Goal: Transaction & Acquisition: Purchase product/service

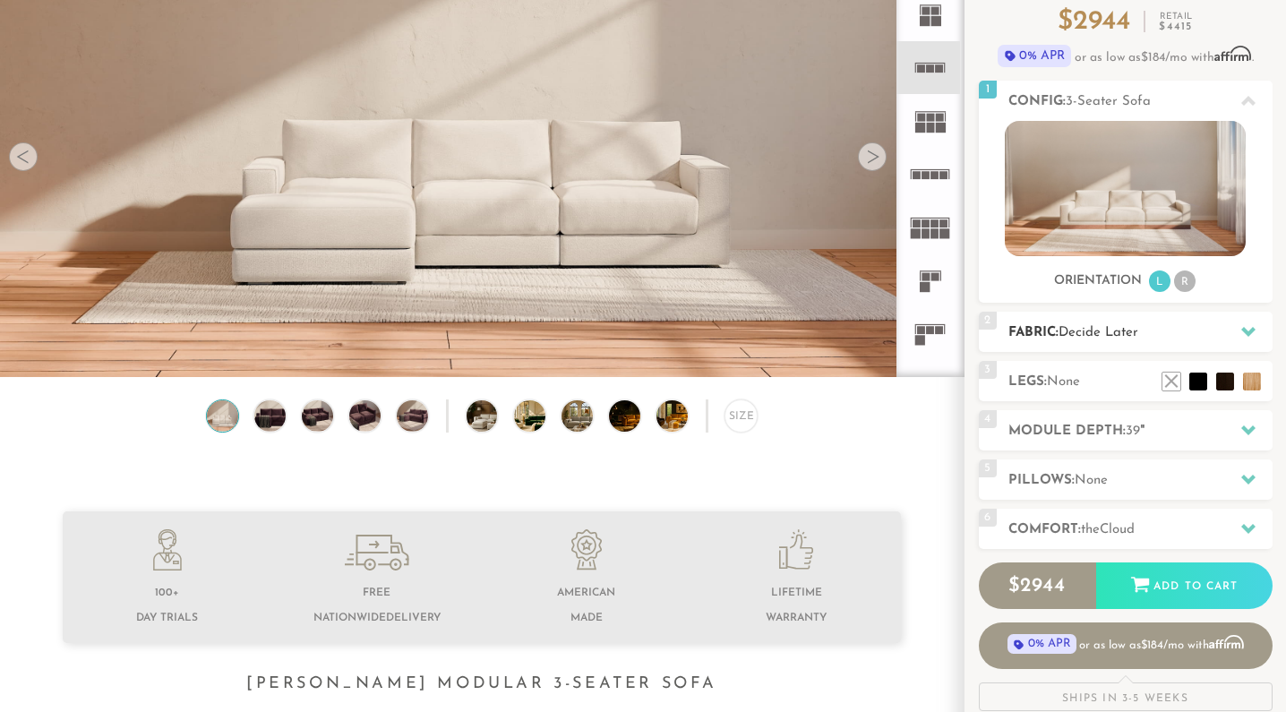
click at [1247, 330] on icon at bounding box center [1248, 331] width 14 height 14
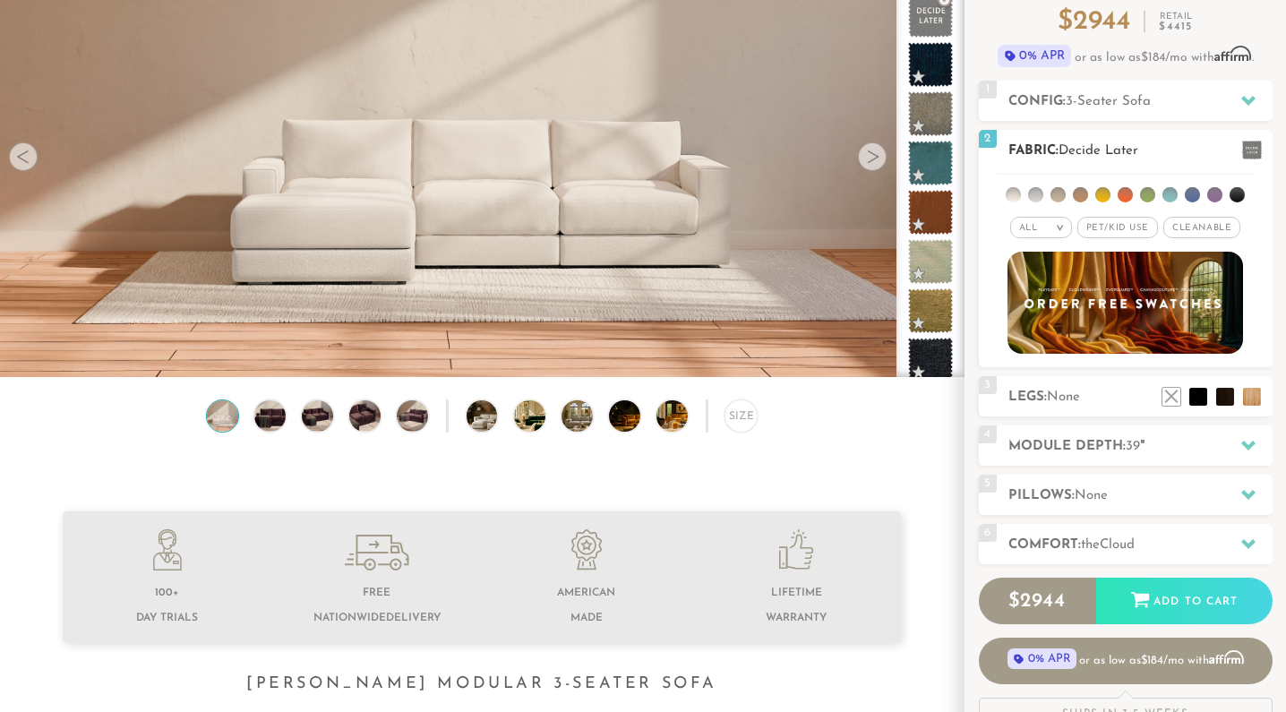
click at [1197, 223] on span "Cleanable x" at bounding box center [1201, 227] width 77 height 21
click at [1148, 190] on li at bounding box center [1147, 194] width 15 height 15
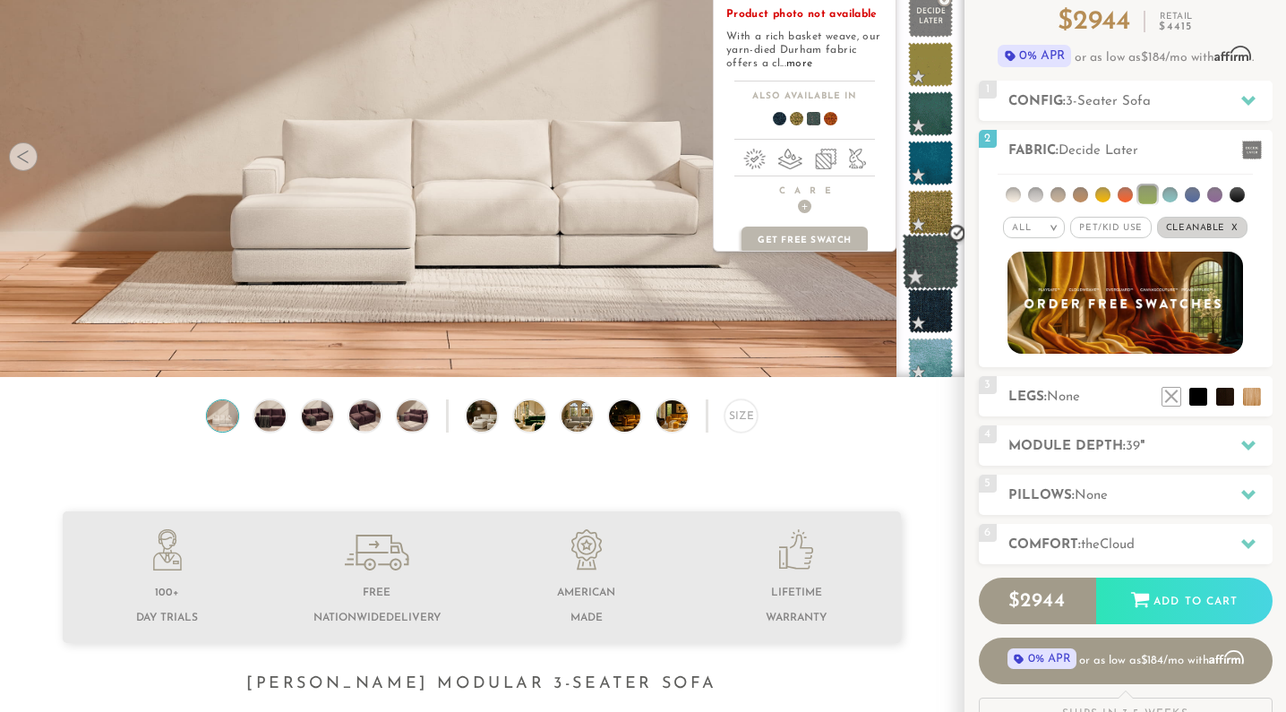
click at [929, 252] on span at bounding box center [931, 262] width 56 height 56
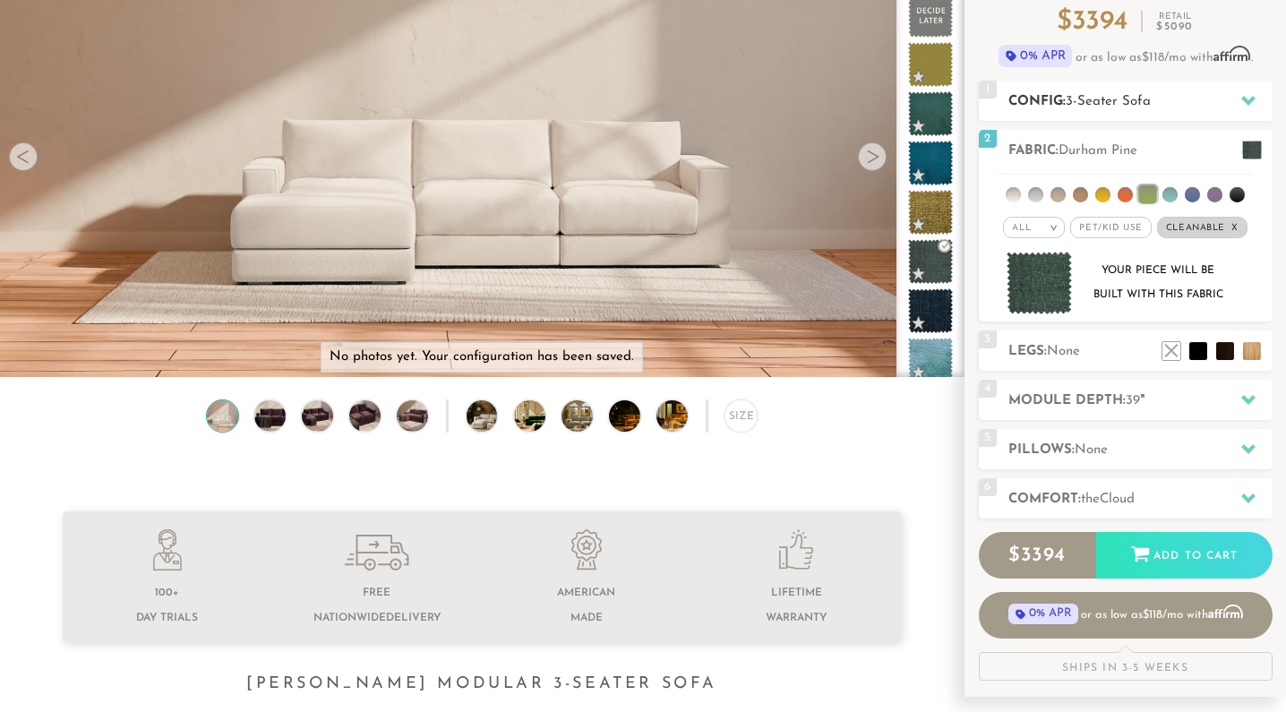
click at [1251, 93] on icon at bounding box center [1248, 100] width 14 height 14
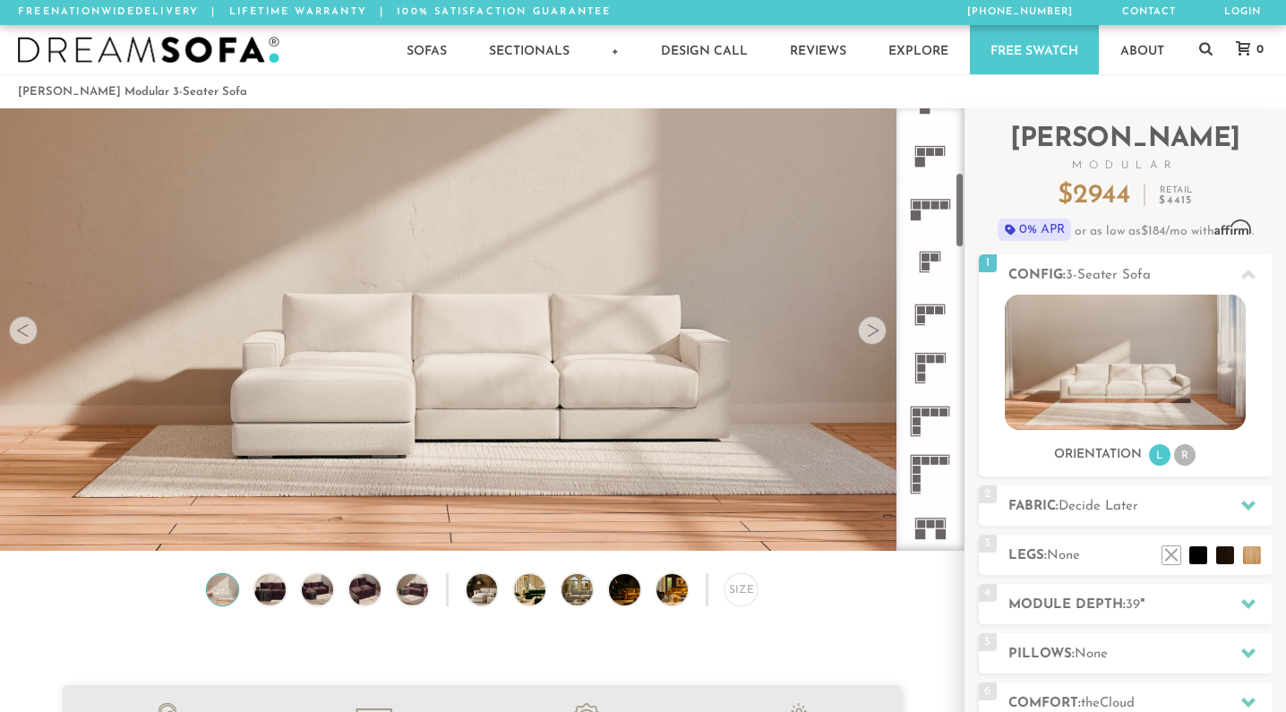
scroll to position [380, 0]
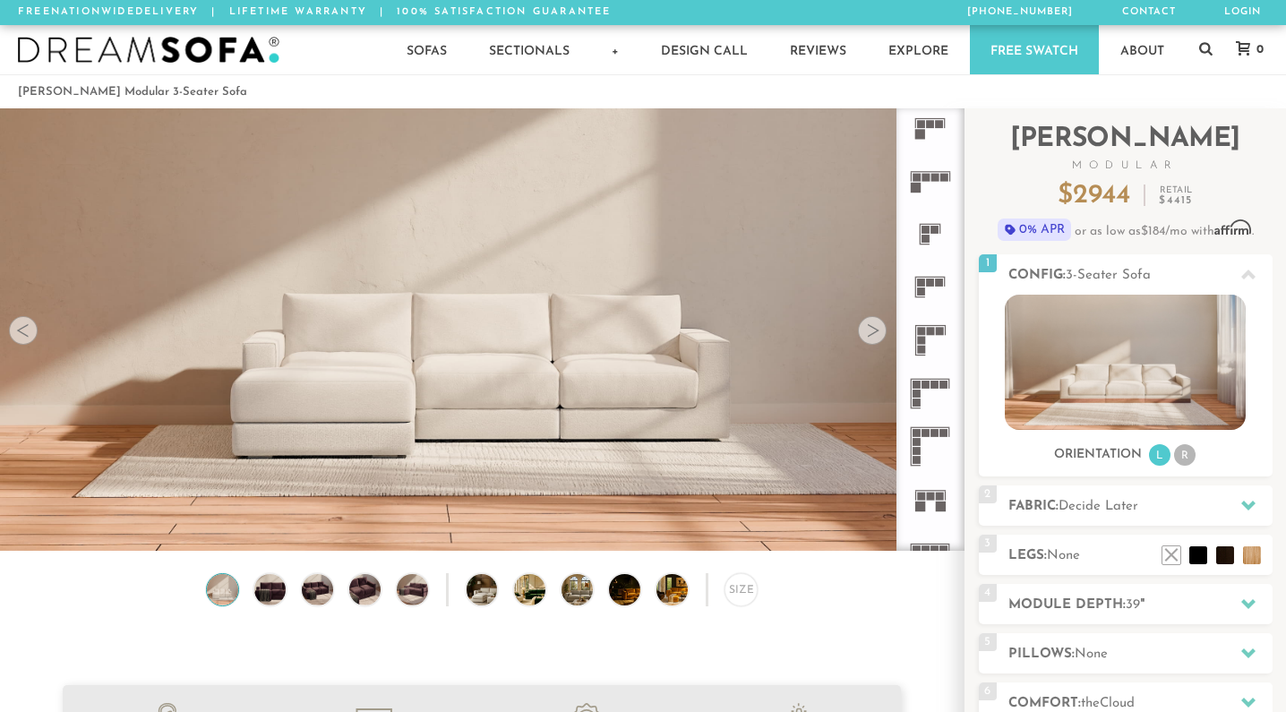
click at [921, 382] on icon at bounding box center [930, 393] width 53 height 53
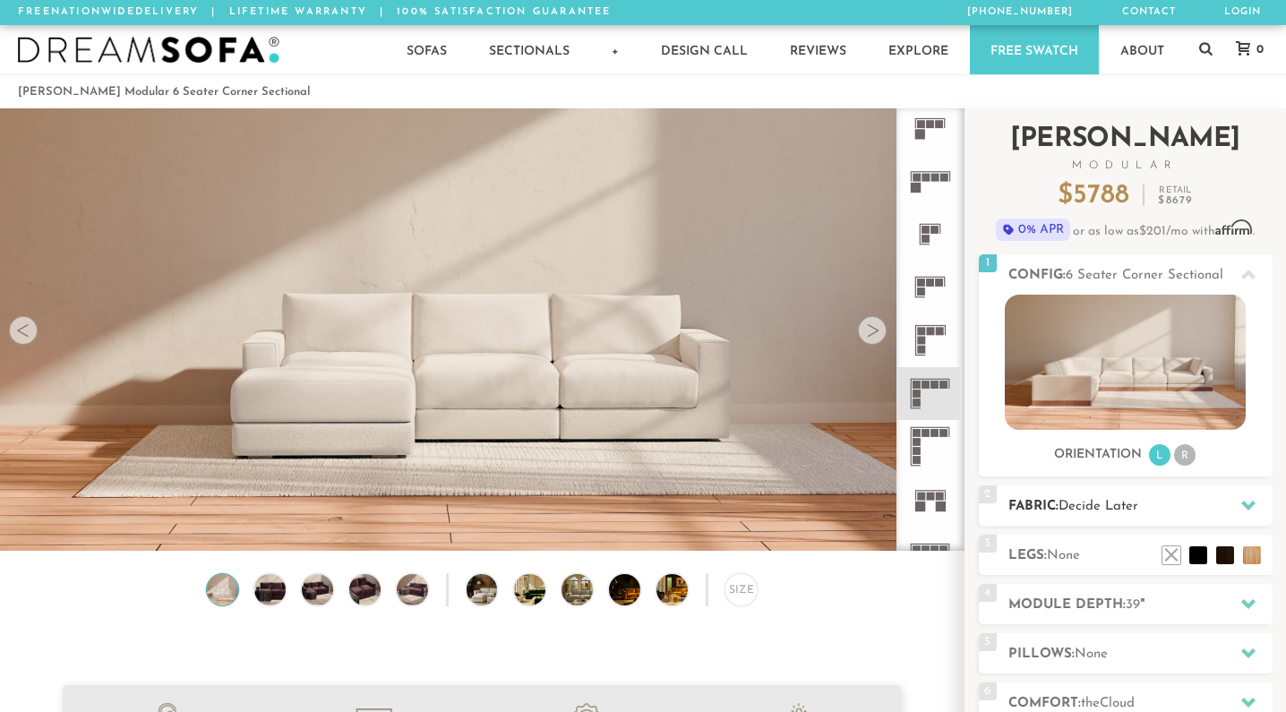
click at [1240, 500] on div at bounding box center [1249, 505] width 38 height 37
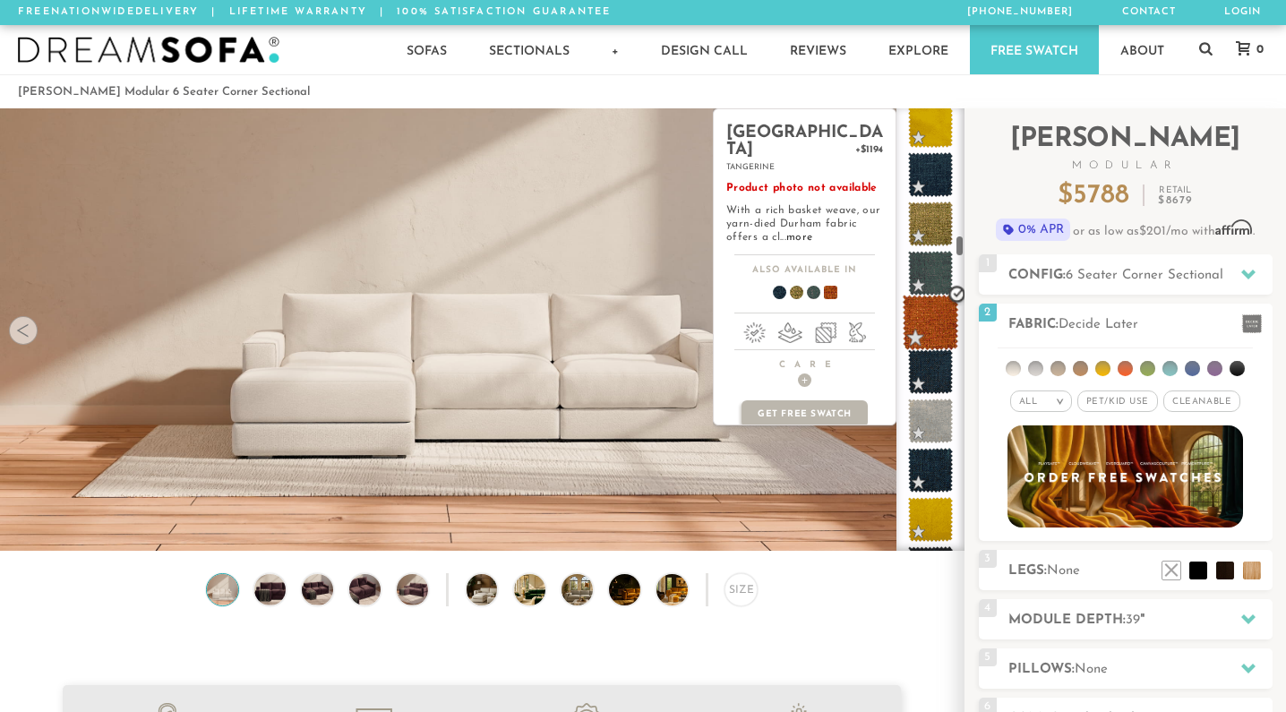
scroll to position [3122, 0]
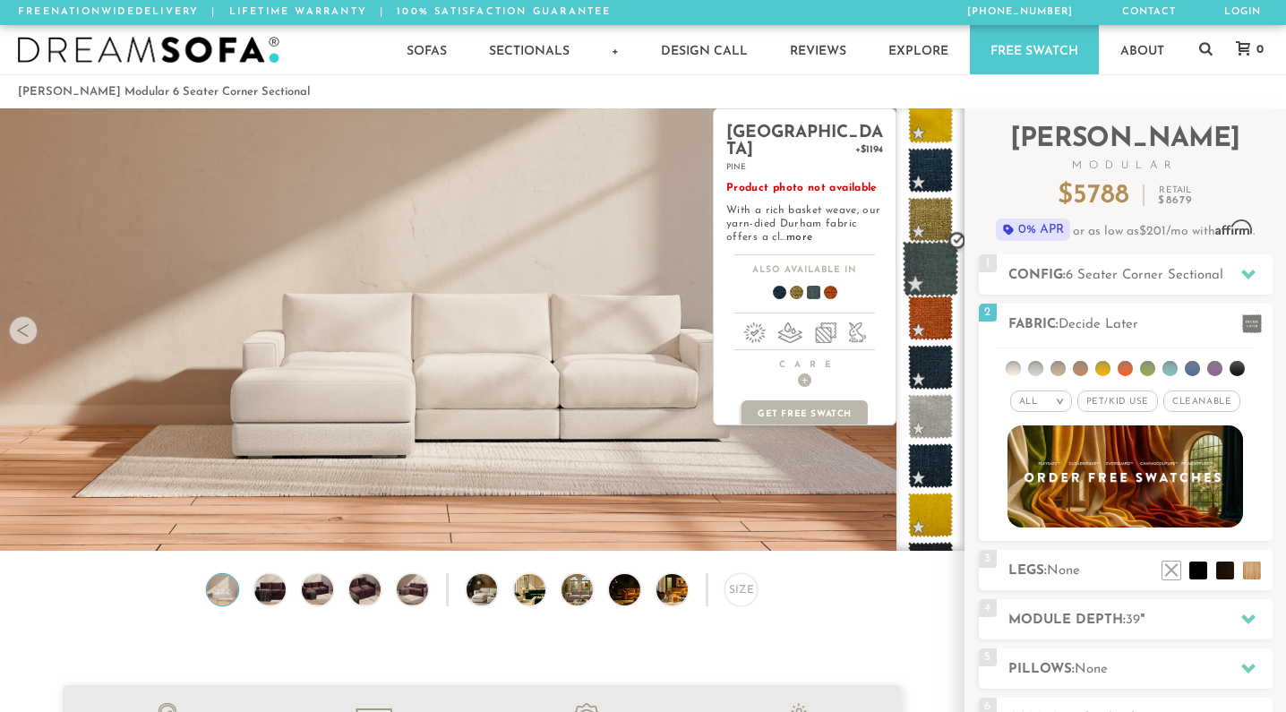
click at [936, 270] on span at bounding box center [931, 269] width 56 height 56
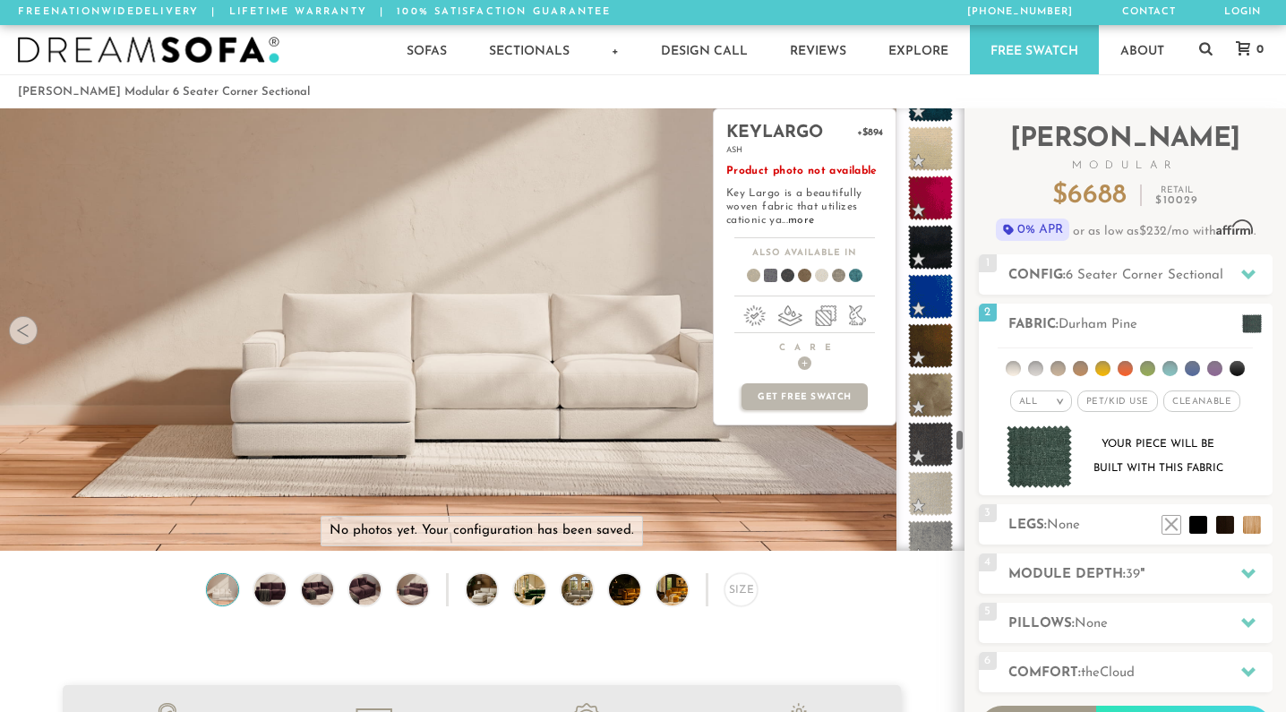
scroll to position [7932, 0]
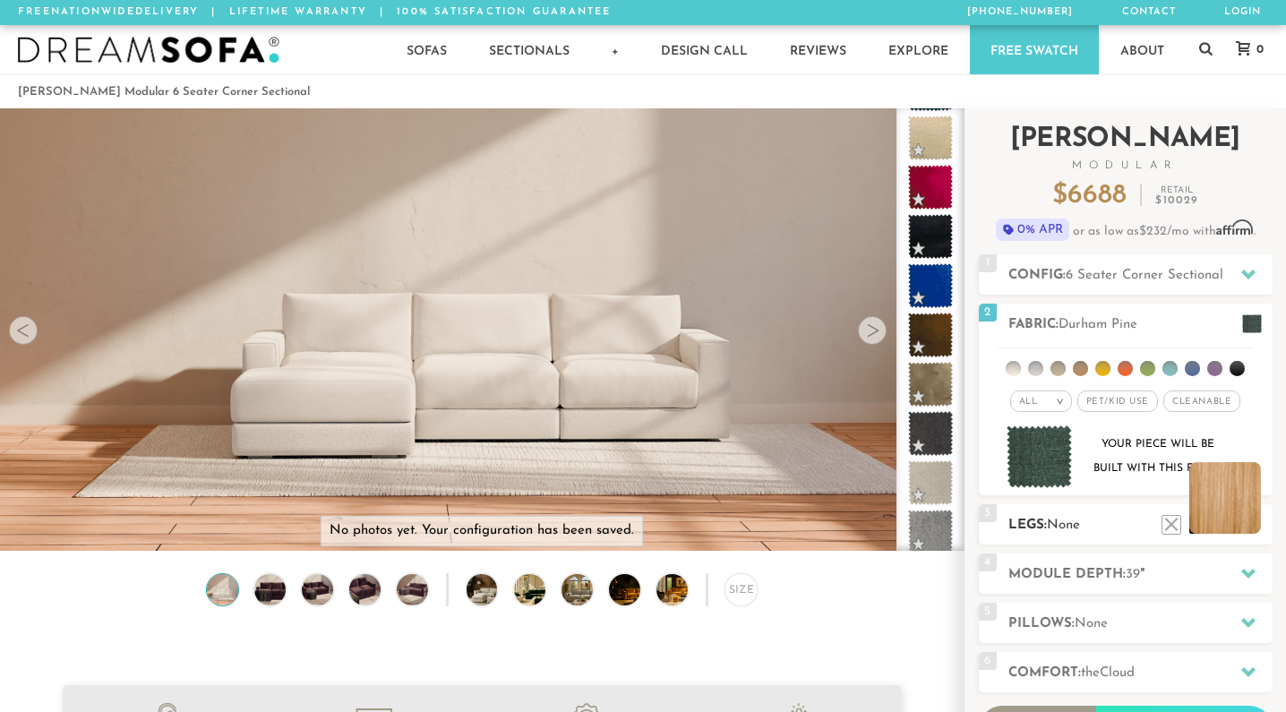
click at [1244, 515] on li at bounding box center [1225, 498] width 72 height 72
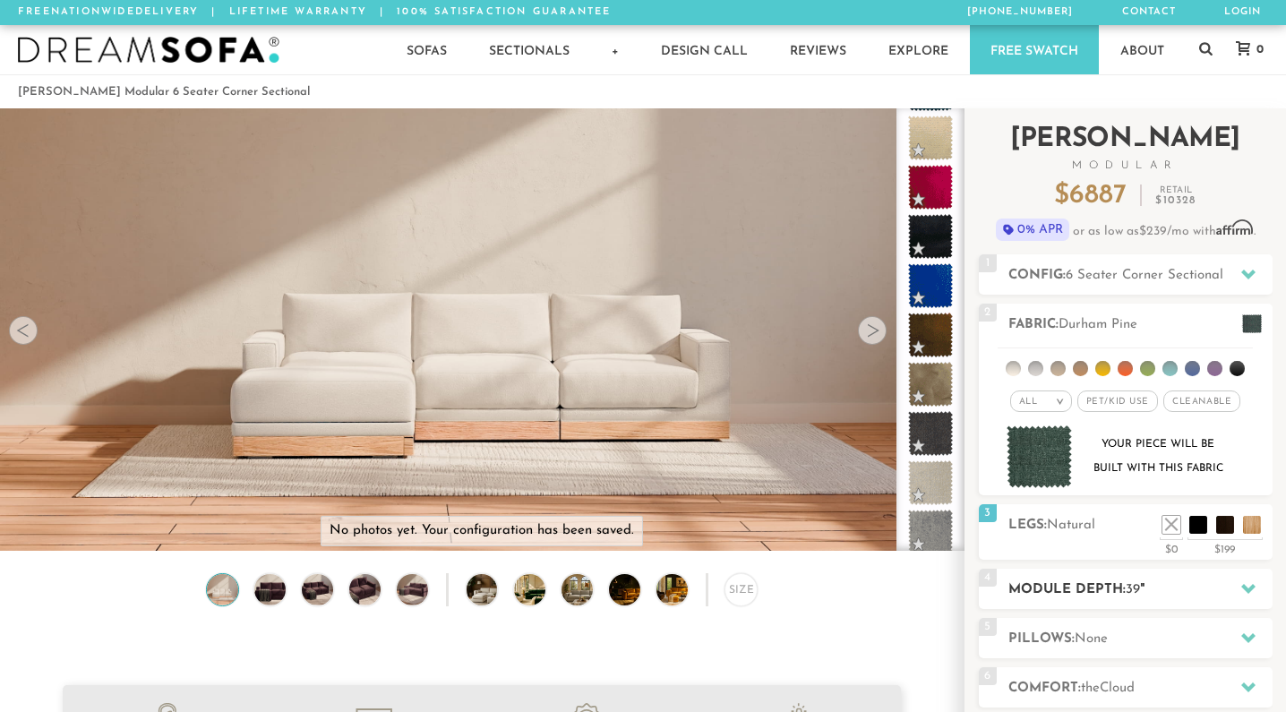
click at [1246, 583] on icon at bounding box center [1248, 588] width 14 height 14
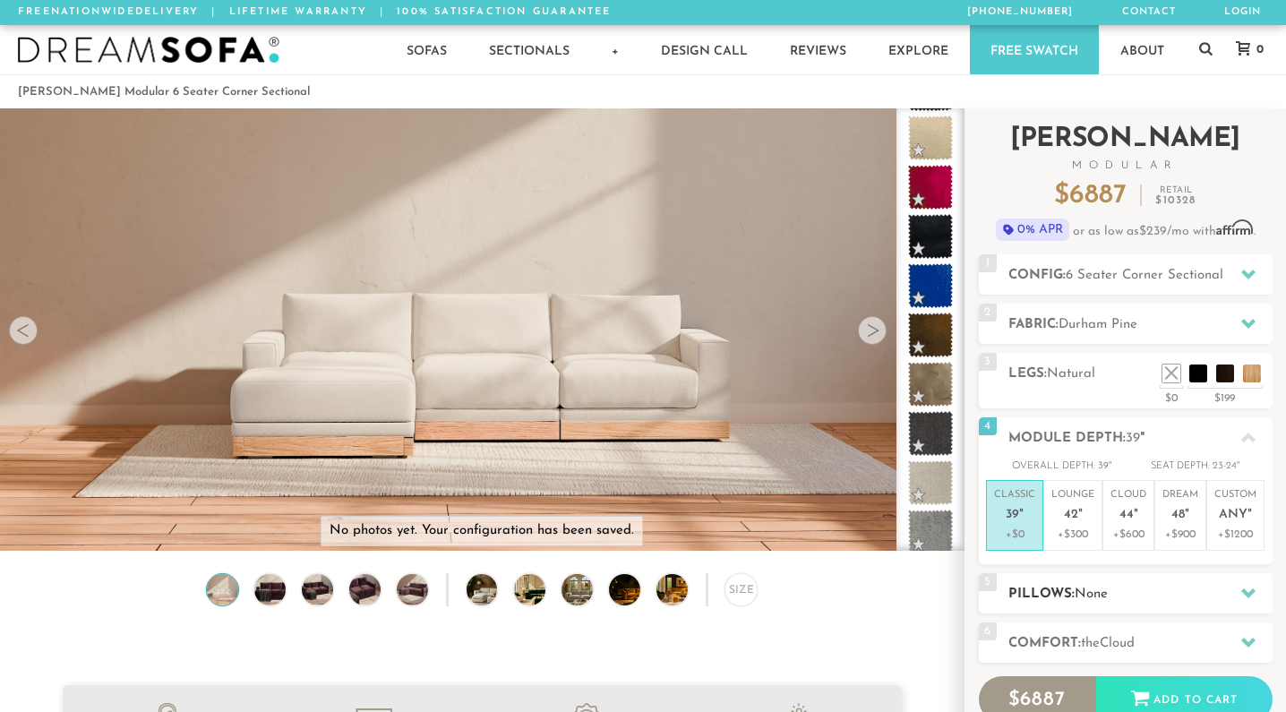
click at [1248, 594] on icon at bounding box center [1248, 593] width 14 height 10
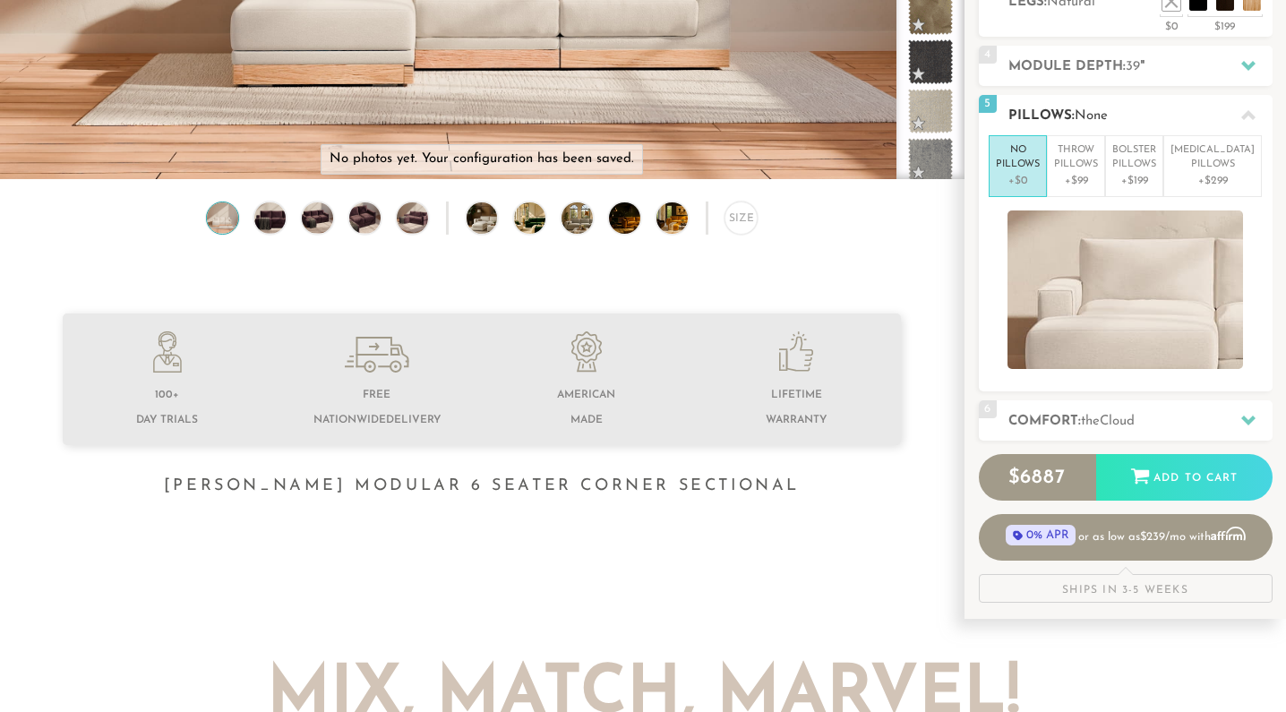
scroll to position [373, 0]
click at [1245, 419] on icon at bounding box center [1248, 420] width 14 height 10
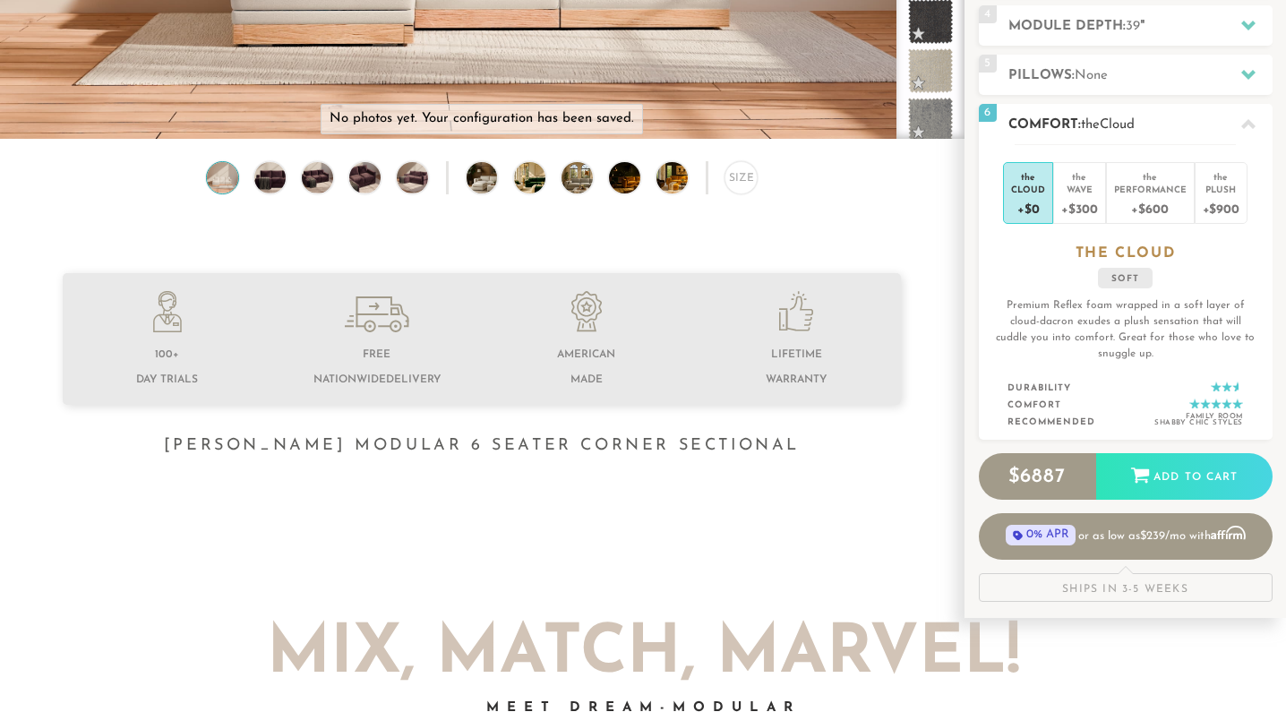
scroll to position [412, 0]
click at [1078, 186] on div "Wave" at bounding box center [1079, 189] width 36 height 13
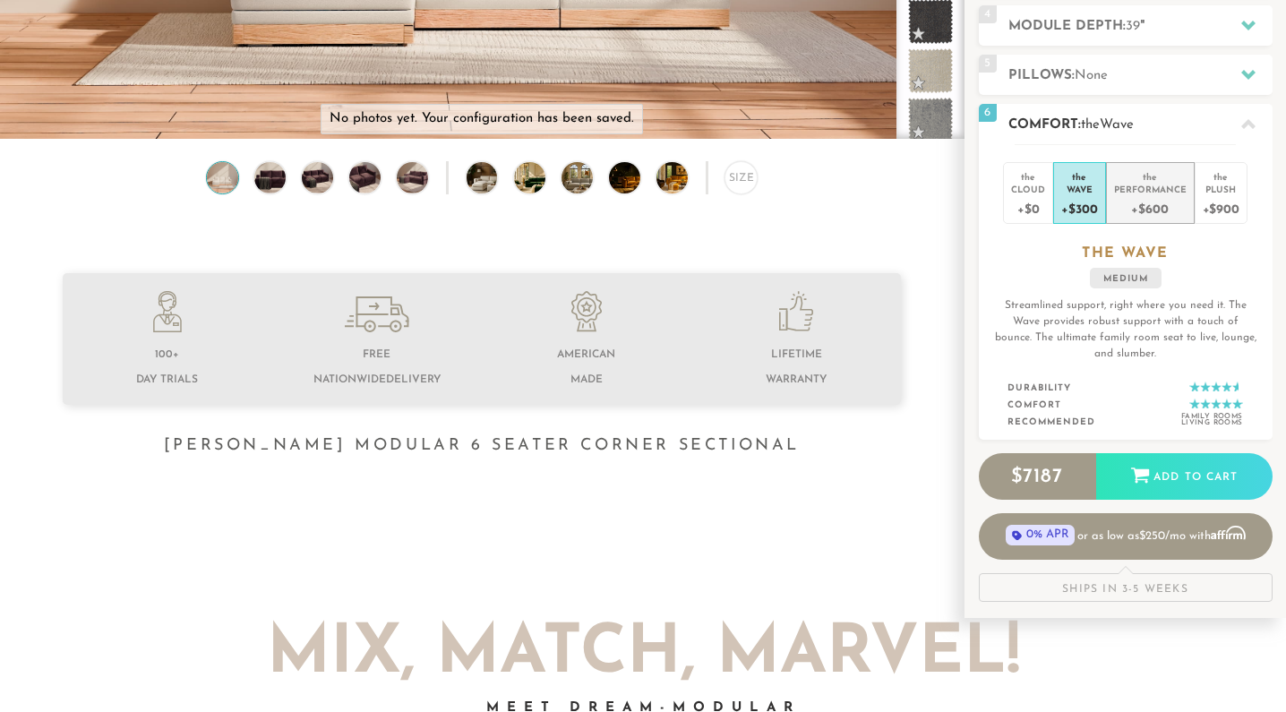
click at [1144, 184] on div "Performance" at bounding box center [1150, 189] width 73 height 13
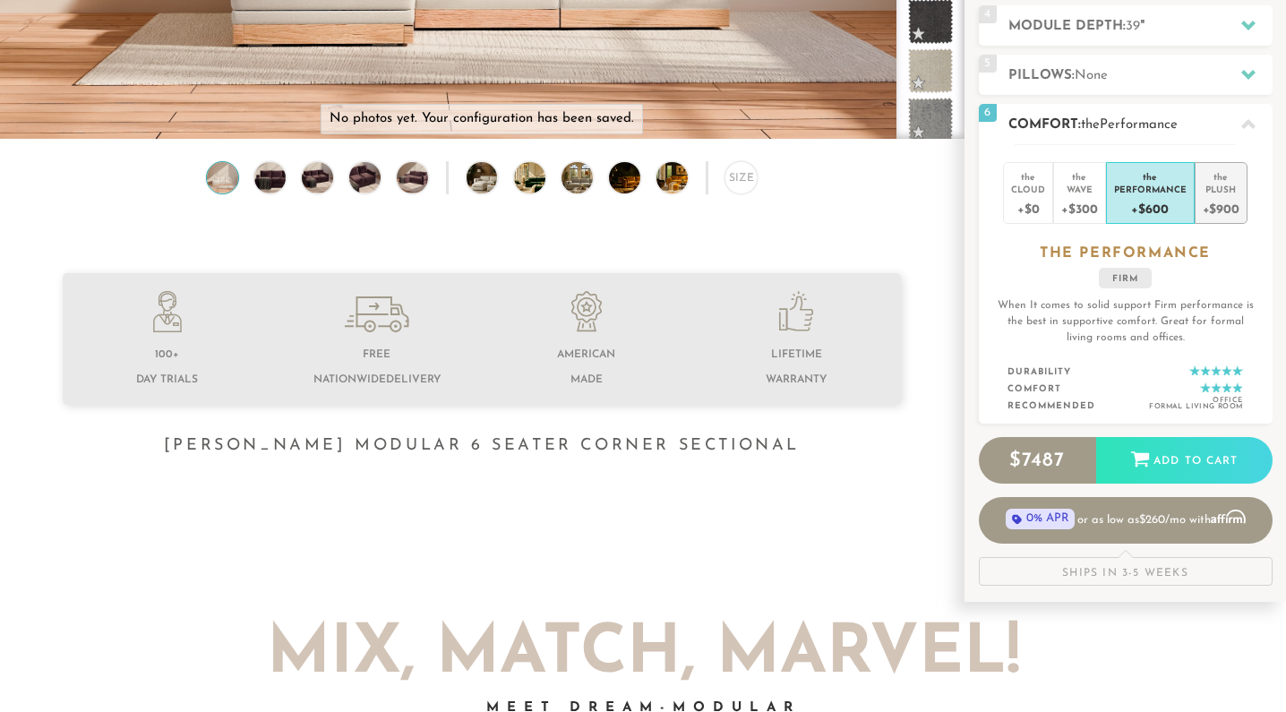
click at [1220, 181] on div "the" at bounding box center [1221, 174] width 37 height 18
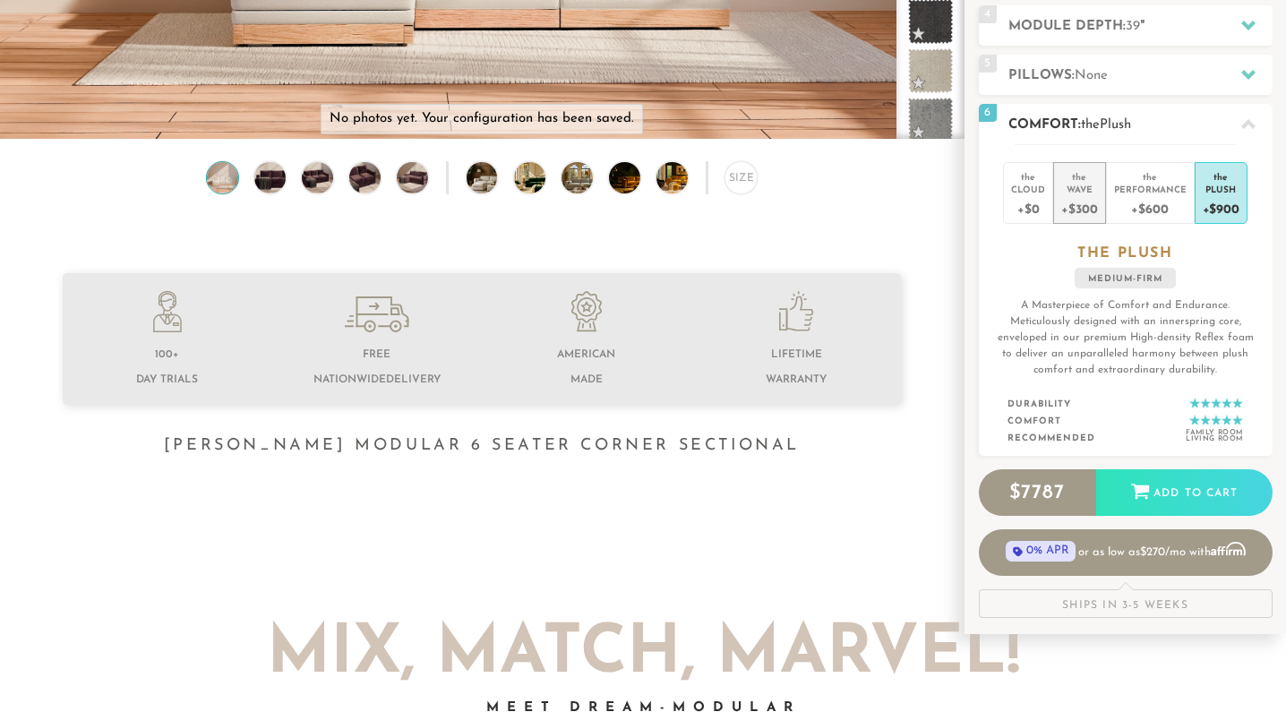
click at [1084, 190] on div "Wave" at bounding box center [1079, 189] width 36 height 13
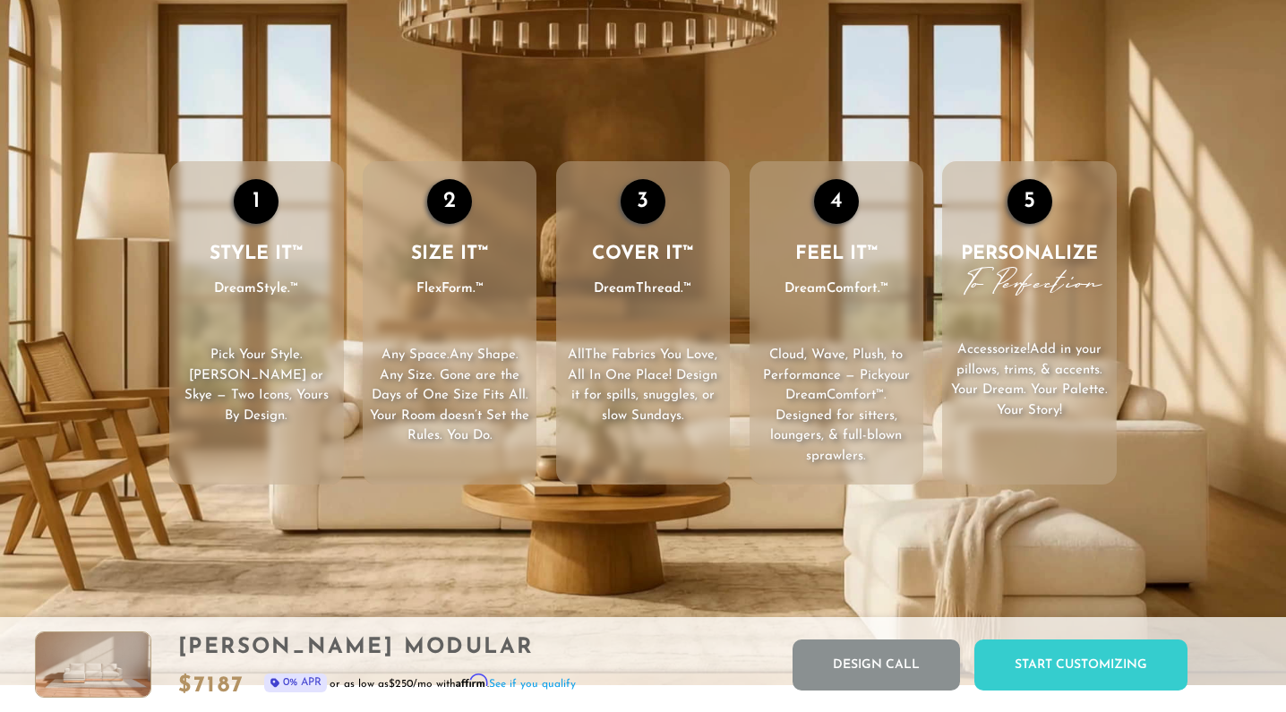
scroll to position [2528, 0]
